Goal: Check status: Check status

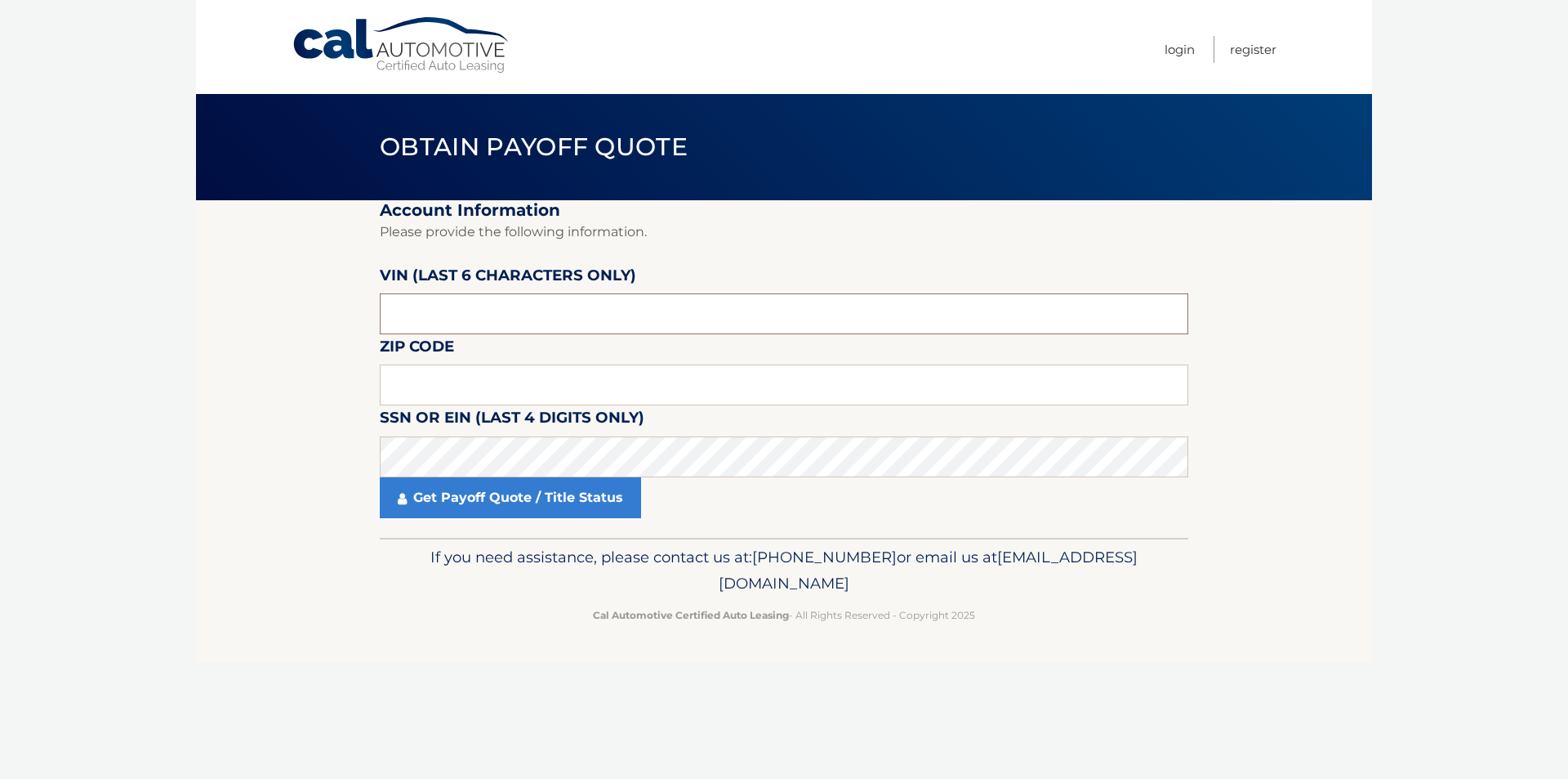
click at [443, 314] on input "text" at bounding box center [784, 313] width 809 height 41
click at [512, 326] on input "text" at bounding box center [784, 313] width 809 height 41
paste input "048955"
type input "048955"
type input "33907"
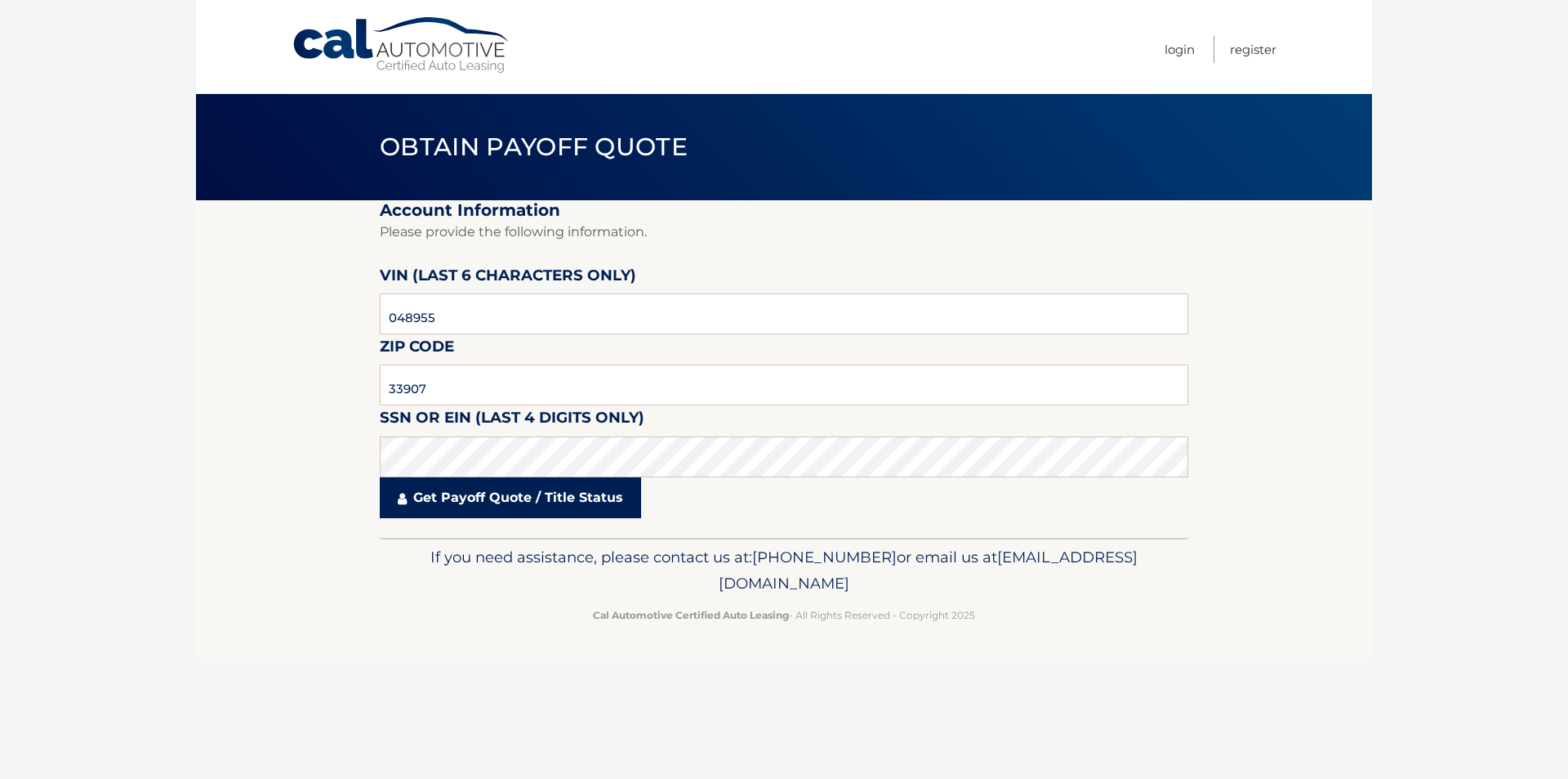
click at [477, 503] on link "Get Payoff Quote / Title Status" at bounding box center [510, 498] width 261 height 41
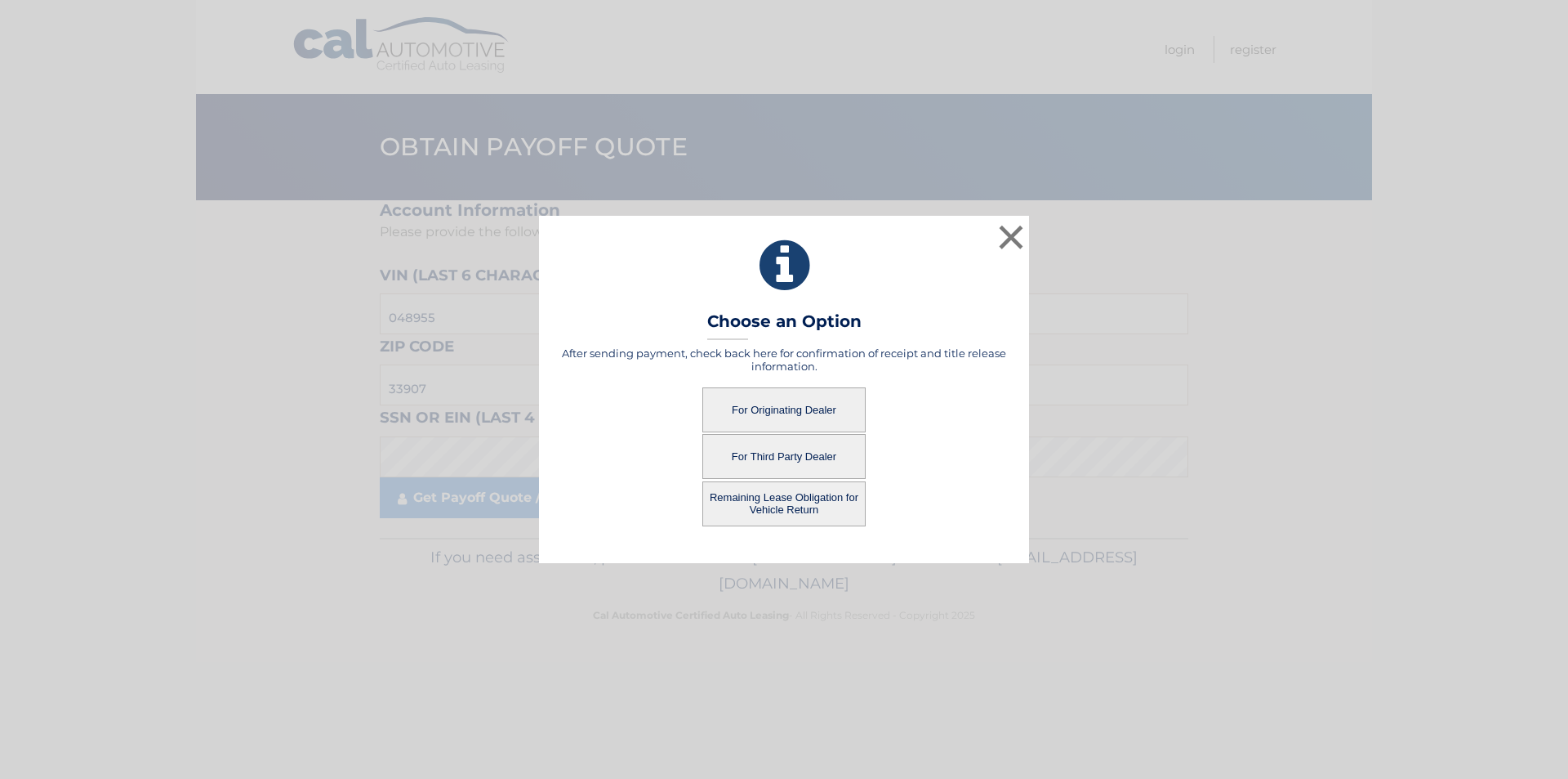
click at [796, 407] on button "For Originating Dealer" at bounding box center [783, 409] width 163 height 45
click at [776, 398] on button "For Originating Dealer" at bounding box center [783, 409] width 163 height 45
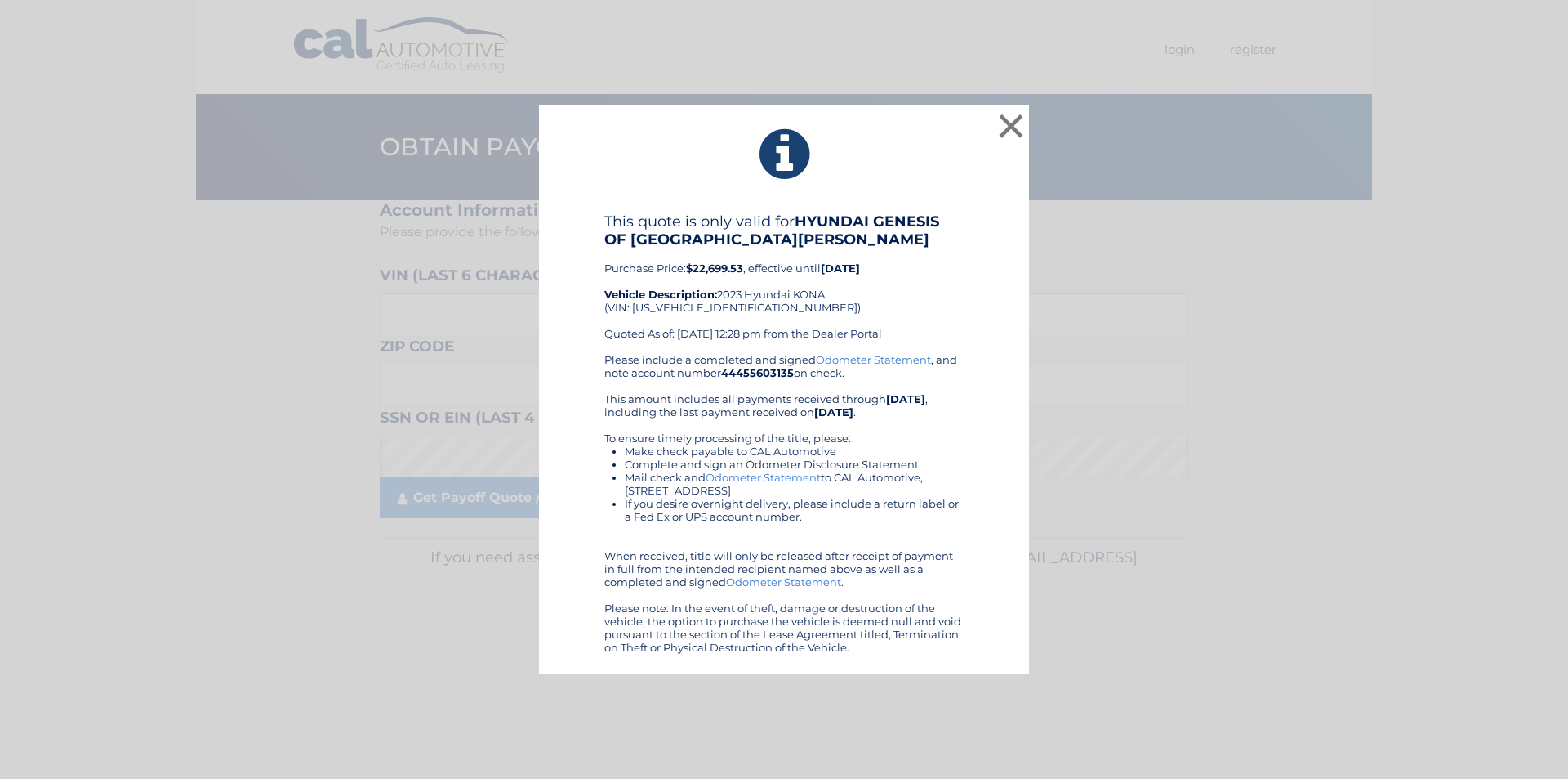
click at [724, 268] on b "$22,699.53" at bounding box center [715, 268] width 57 height 13
click at [723, 268] on b "$22,699.53" at bounding box center [715, 268] width 57 height 13
copy b "22,699.53"
click at [1012, 119] on button "×" at bounding box center [1011, 126] width 33 height 33
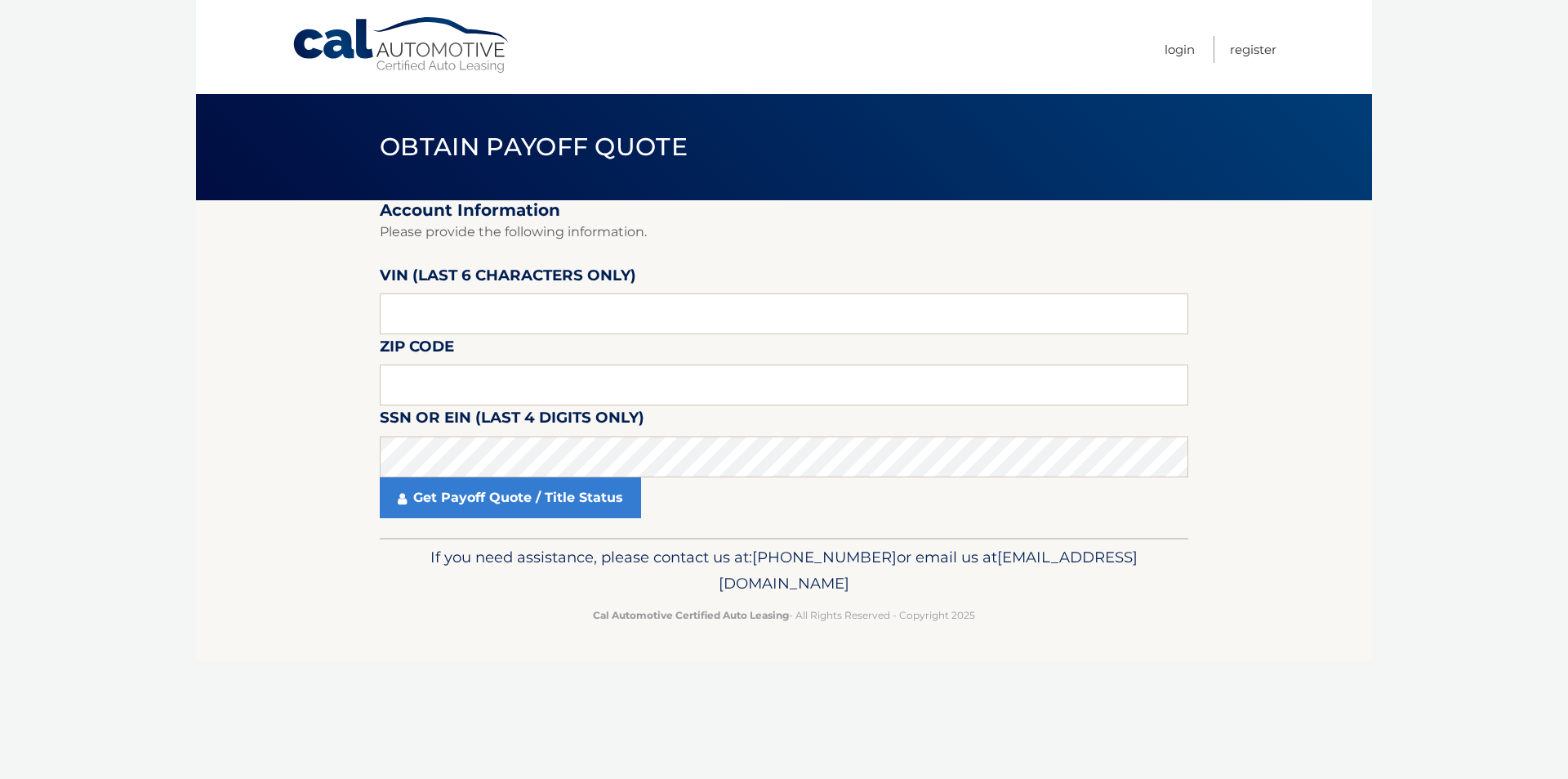
drag, startPoint x: 1554, startPoint y: 0, endPoint x: 1087, endPoint y: 76, distance: 473.1
click at [1087, 76] on nav "Menu Login Register" at bounding box center [900, 47] width 751 height 94
